Goal: Task Accomplishment & Management: Use online tool/utility

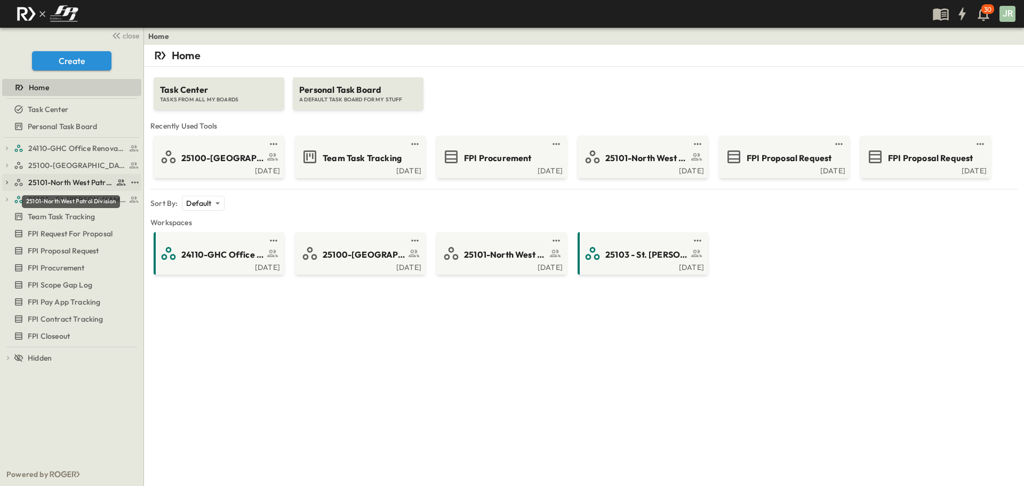
click at [70, 186] on span "25101-North West Patrol Division" at bounding box center [70, 182] width 85 height 11
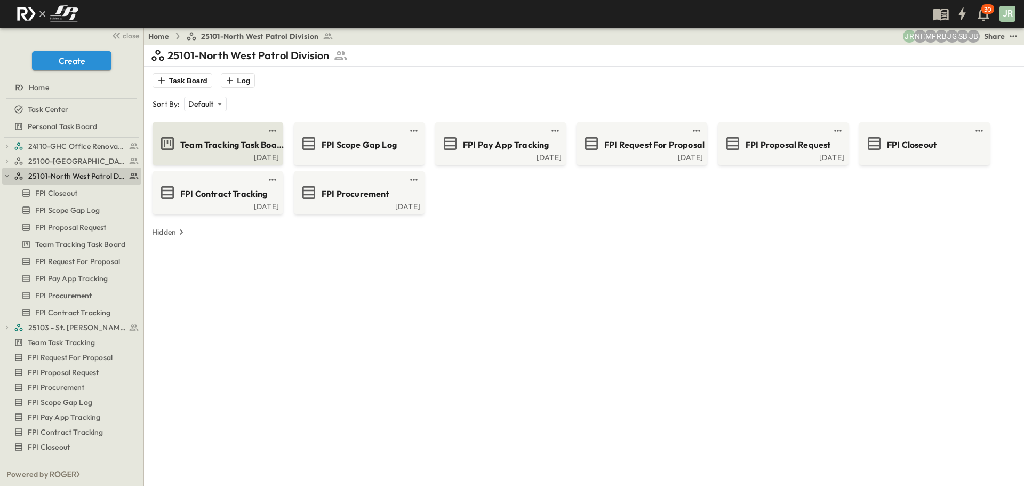
click at [218, 145] on span "Team Tracking Task Board" at bounding box center [232, 145] width 104 height 12
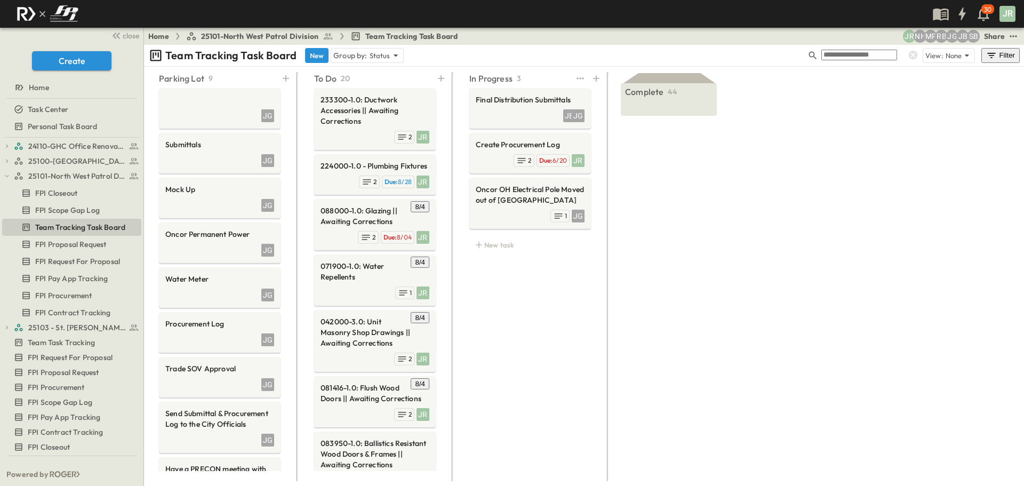
click at [569, 289] on div "In Progress 3 Final Distribution Submittals JB JG Create Procurement Log JR Due…" at bounding box center [530, 273] width 147 height 409
